Goal: Task Accomplishment & Management: Manage account settings

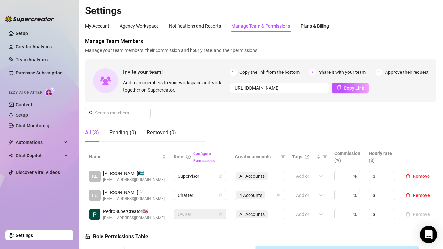
click at [429, 235] on icon "Open Intercom Messenger" at bounding box center [429, 234] width 8 height 9
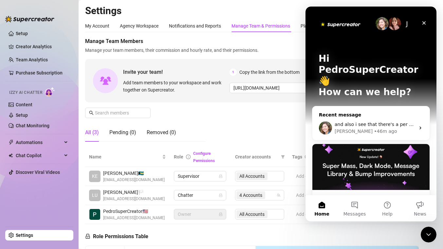
click at [382, 128] on div "[PERSON_NAME] • 46m ago" at bounding box center [375, 131] width 81 height 7
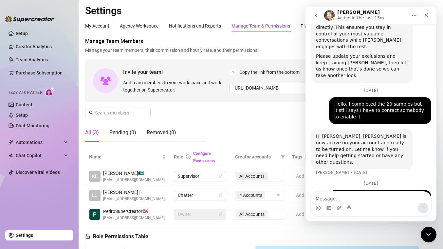
scroll to position [208, 0]
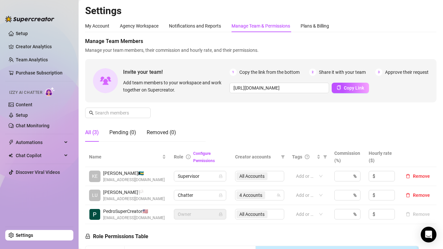
click at [191, 110] on div "Manage Team Members Manage your team members, their commission and hourly rate,…" at bounding box center [260, 91] width 351 height 109
